Goal: Navigation & Orientation: Go to known website

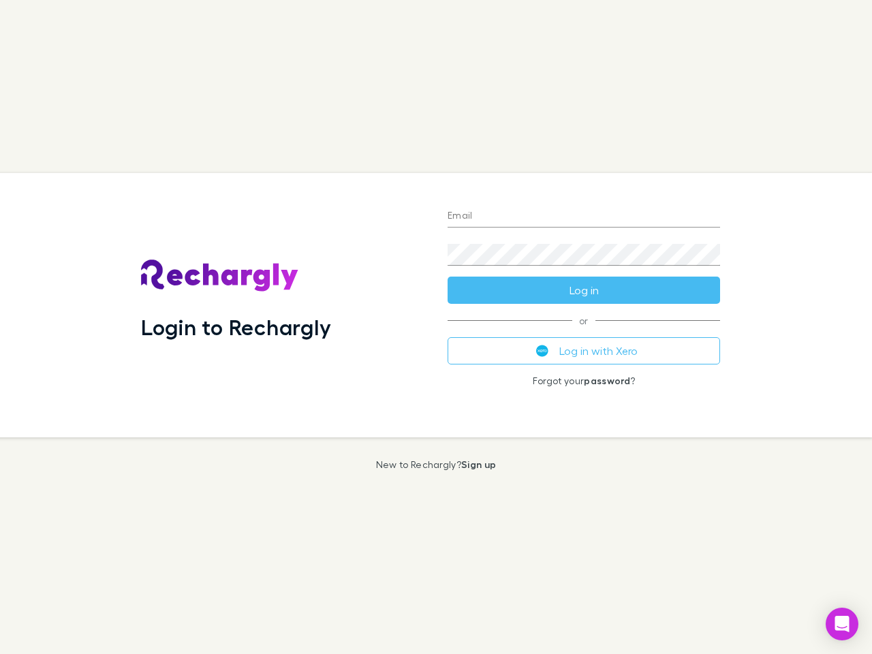
click at [436, 327] on div "Login to Rechargly" at bounding box center [283, 305] width 306 height 264
click at [584, 217] on input "Email" at bounding box center [583, 217] width 272 height 22
click at [584, 290] on button "Log in" at bounding box center [583, 290] width 272 height 27
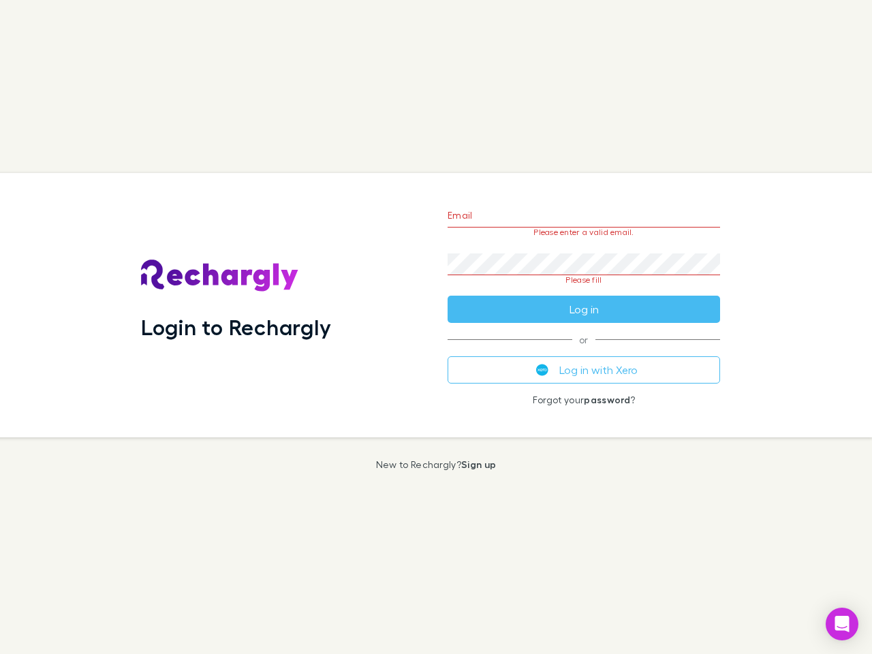
click at [584, 351] on div "Email Please enter a valid email. Password Please fill Log in or Log in with Xe…" at bounding box center [584, 305] width 294 height 264
click at [842, 624] on icon "Open Intercom Messenger" at bounding box center [842, 624] width 14 height 16
